Goal: Information Seeking & Learning: Find contact information

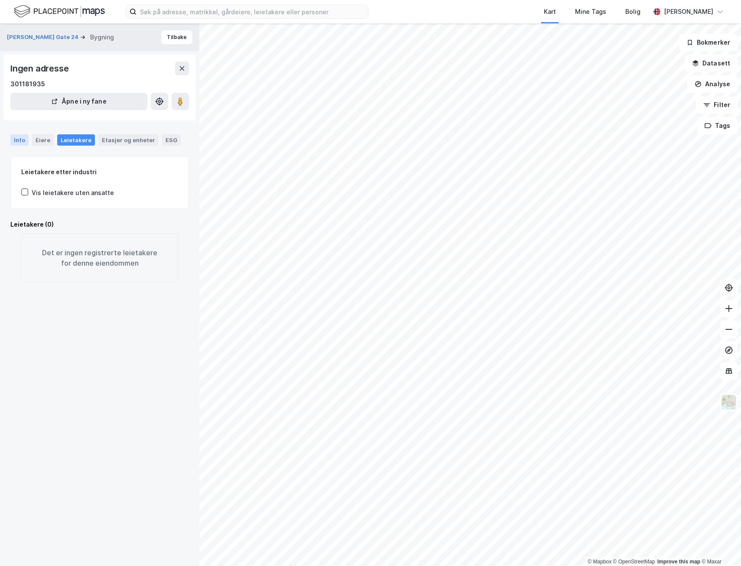
click at [15, 140] on div "Info" at bounding box center [19, 139] width 18 height 11
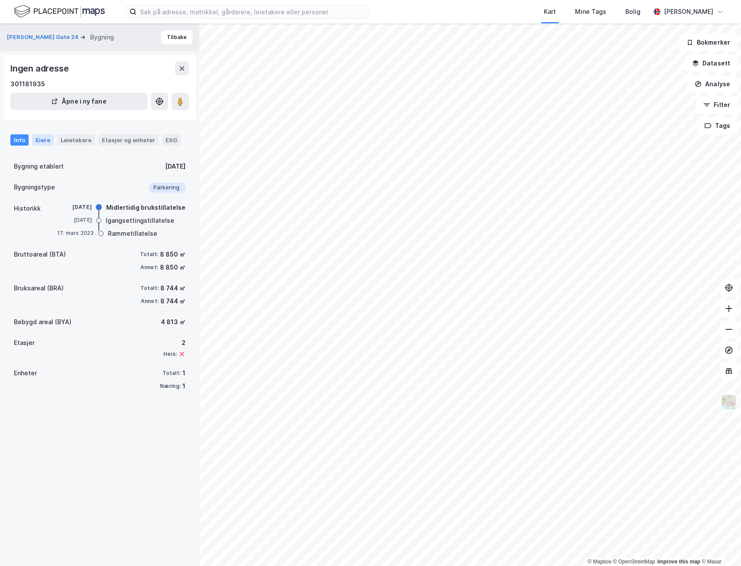
click at [38, 144] on div "Eiere" at bounding box center [43, 139] width 22 height 11
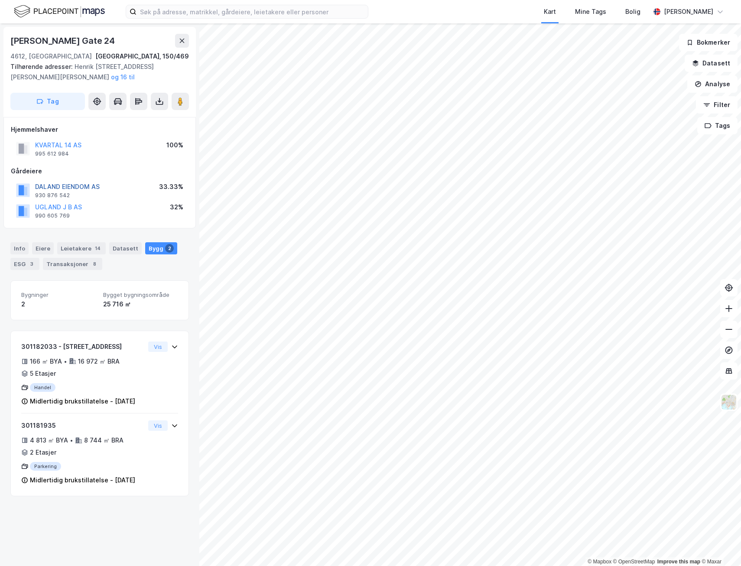
click at [0, 0] on button "DALAND EIENDOM AS" at bounding box center [0, 0] width 0 height 0
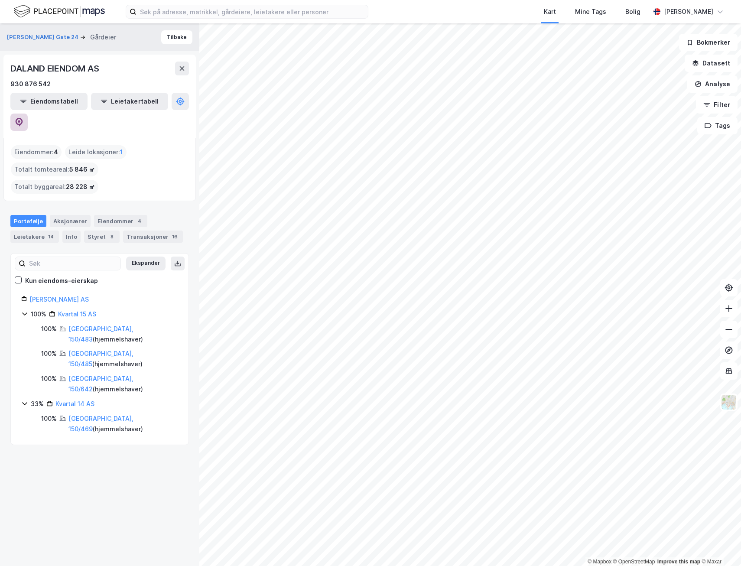
click at [23, 118] on icon at bounding box center [19, 122] width 7 height 9
